Goal: Navigation & Orientation: Go to known website

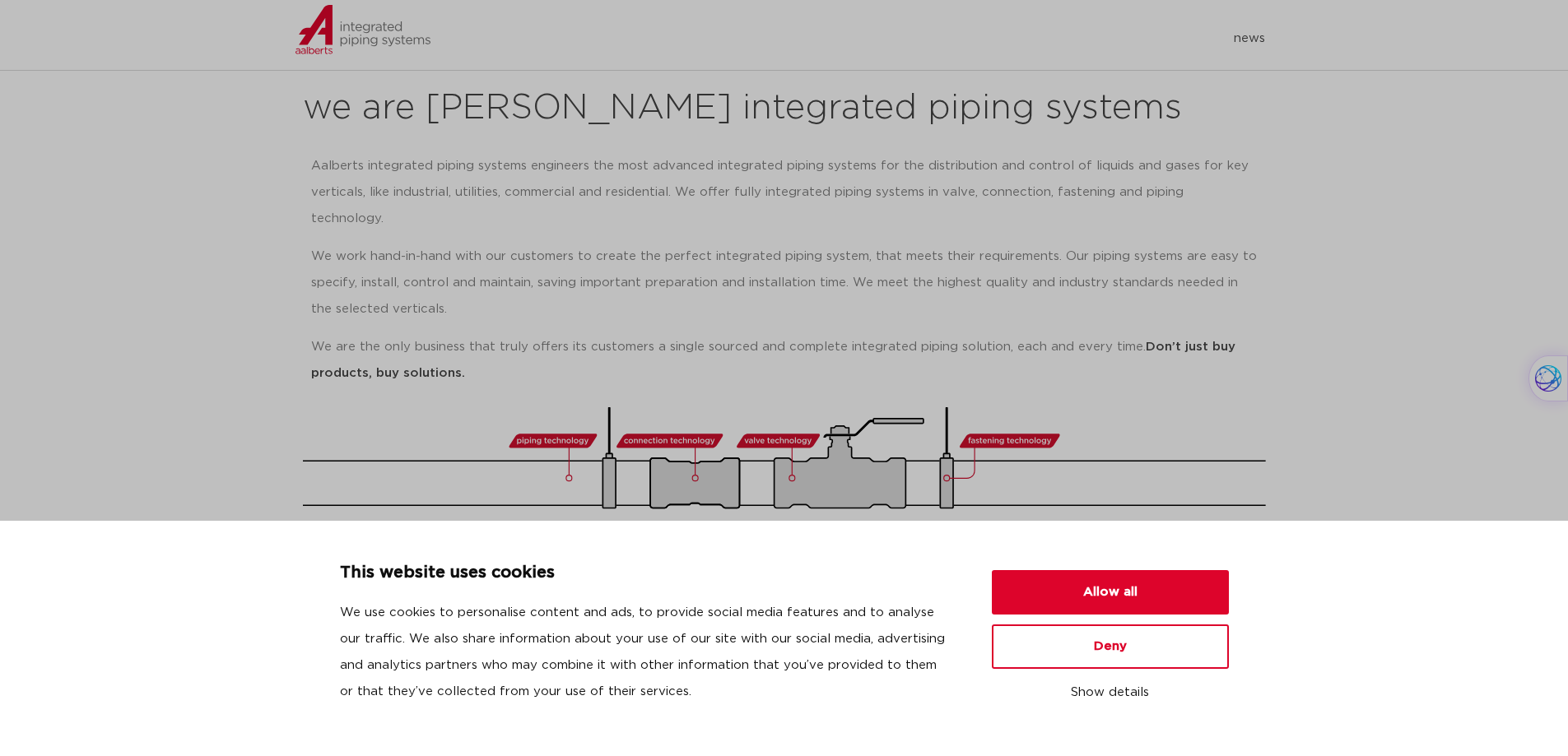
scroll to position [247, 0]
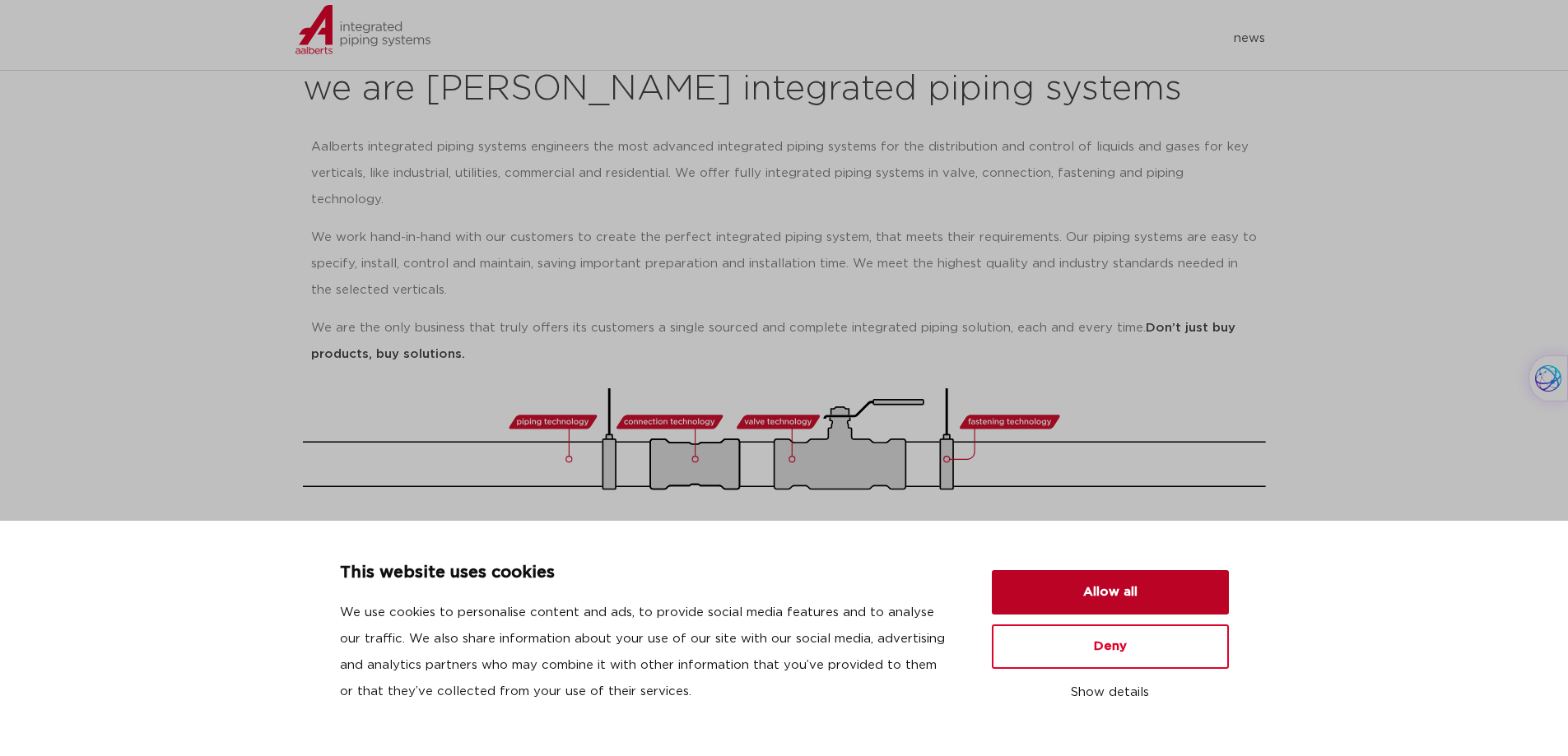
click at [1105, 585] on button "Allow all" at bounding box center [1110, 592] width 237 height 44
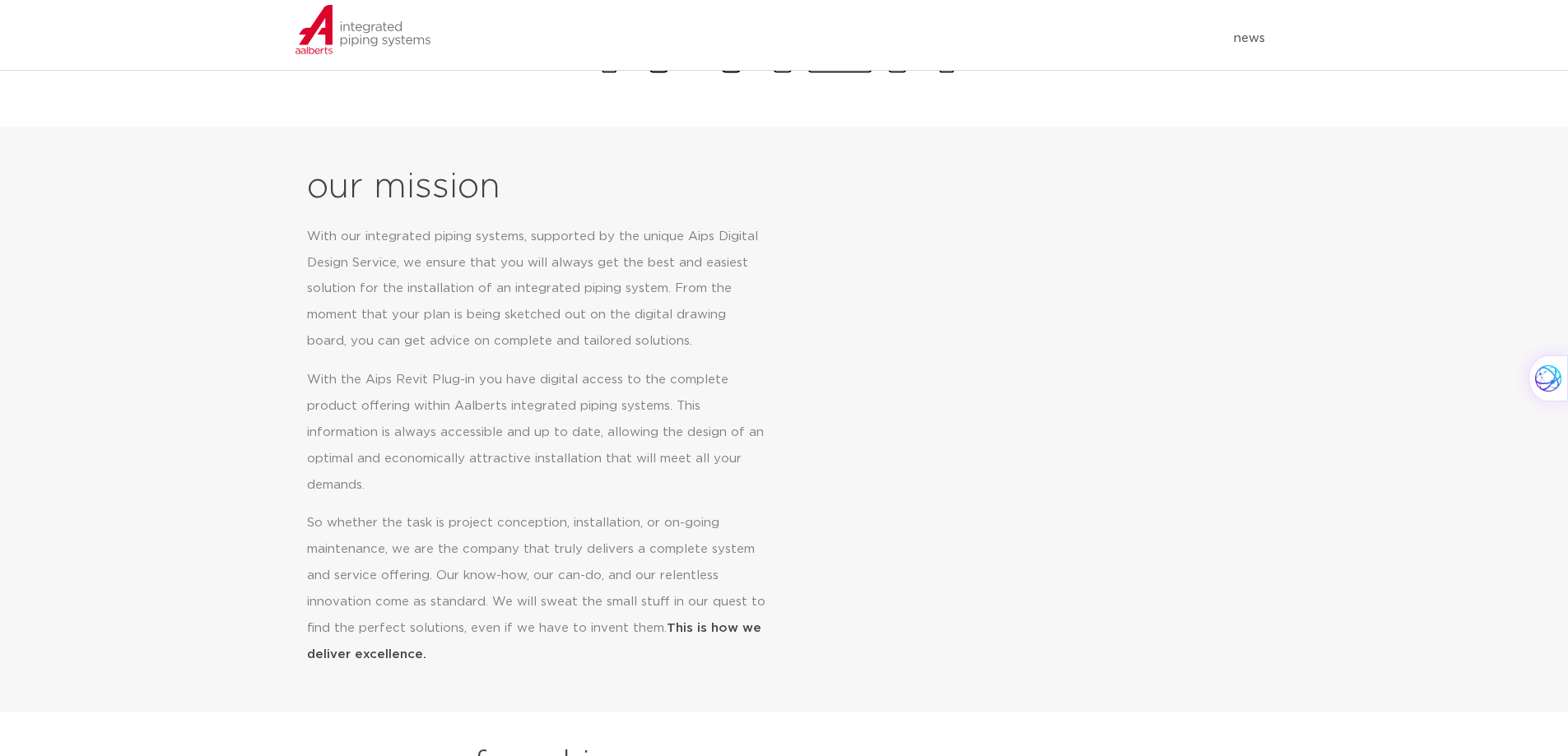
scroll to position [658, 0]
